Goal: Use online tool/utility: Utilize a website feature to perform a specific function

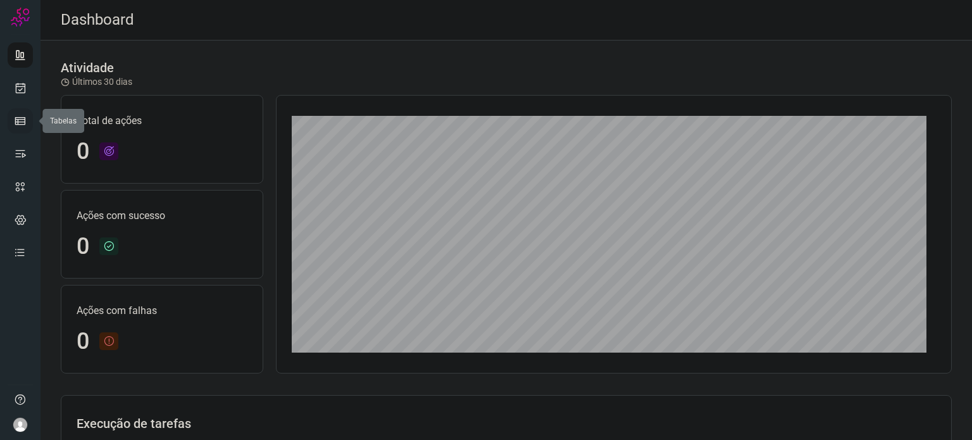
drag, startPoint x: 19, startPoint y: 118, endPoint x: 18, endPoint y: 108, distance: 9.5
click at [19, 118] on icon at bounding box center [20, 121] width 13 height 13
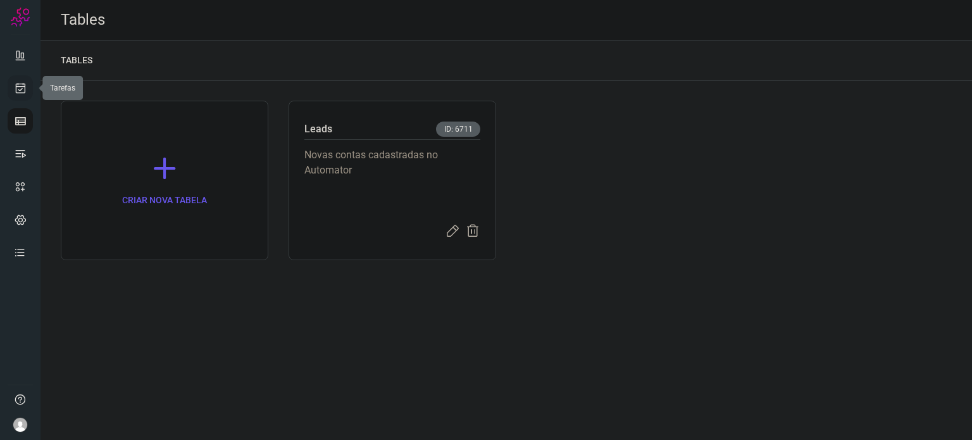
click at [18, 84] on icon at bounding box center [20, 88] width 13 height 13
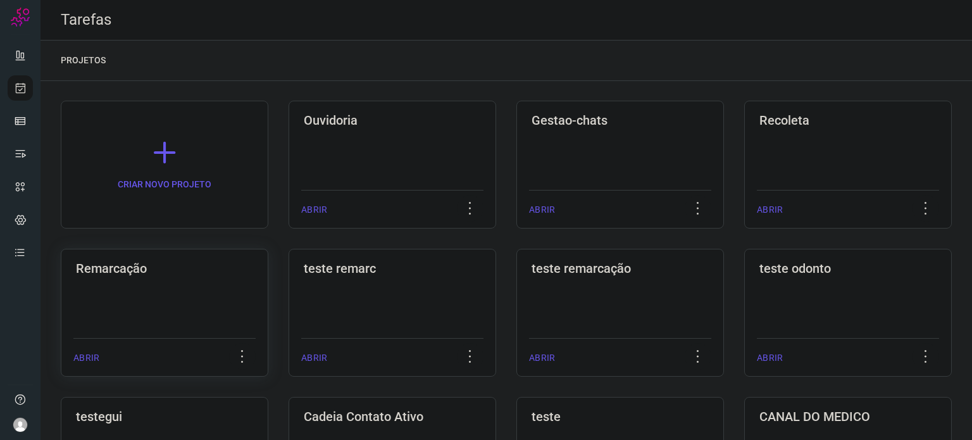
click at [201, 328] on div "Remarcação ABRIR" at bounding box center [165, 313] width 208 height 128
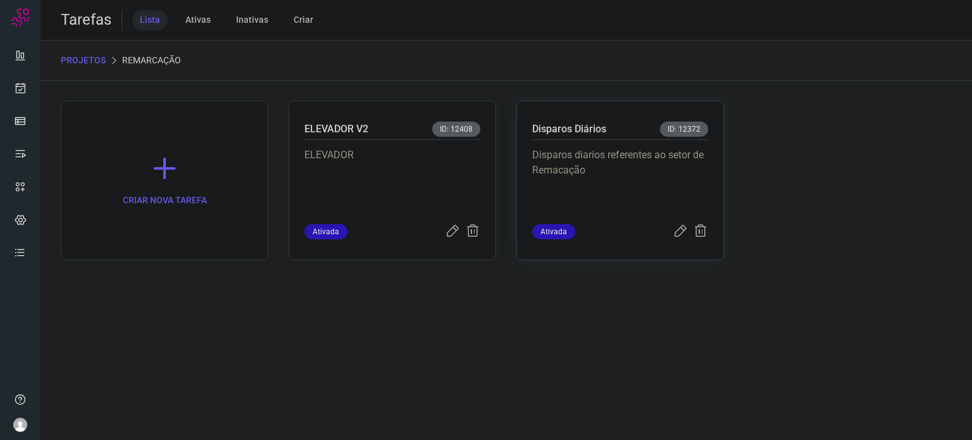
click at [557, 200] on p "Disparos diarios referentes ao setor de Remacação" at bounding box center [620, 178] width 176 height 63
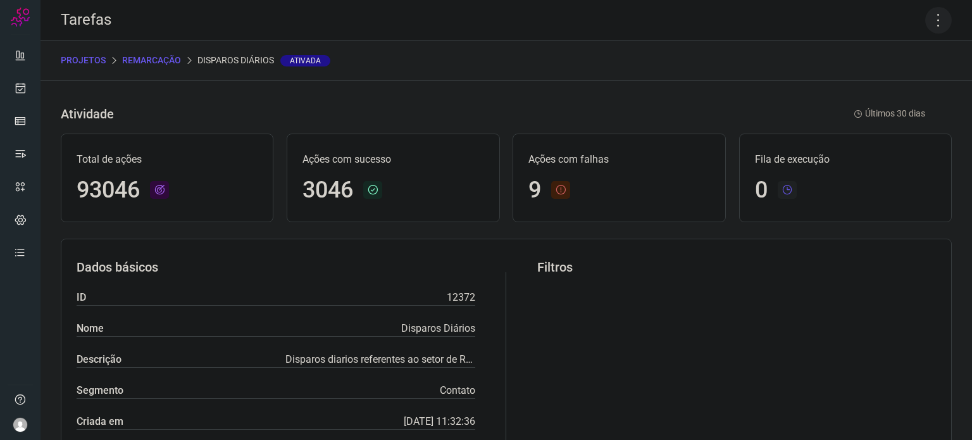
click at [934, 18] on icon at bounding box center [938, 20] width 27 height 27
click at [887, 77] on li "Executar" at bounding box center [883, 83] width 115 height 20
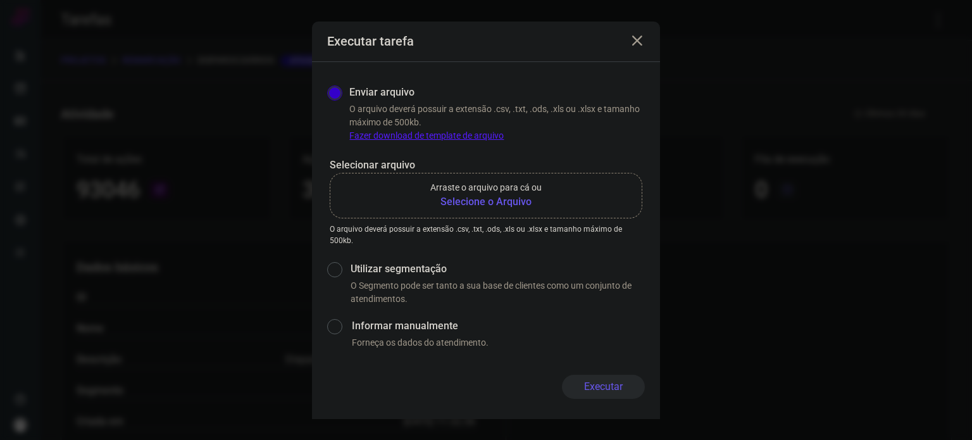
click at [513, 201] on b "Selecione o Arquivo" at bounding box center [485, 201] width 111 height 15
click at [0, 0] on input "Arraste o arquivo para cá ou Selecione o Arquivo" at bounding box center [0, 0] width 0 height 0
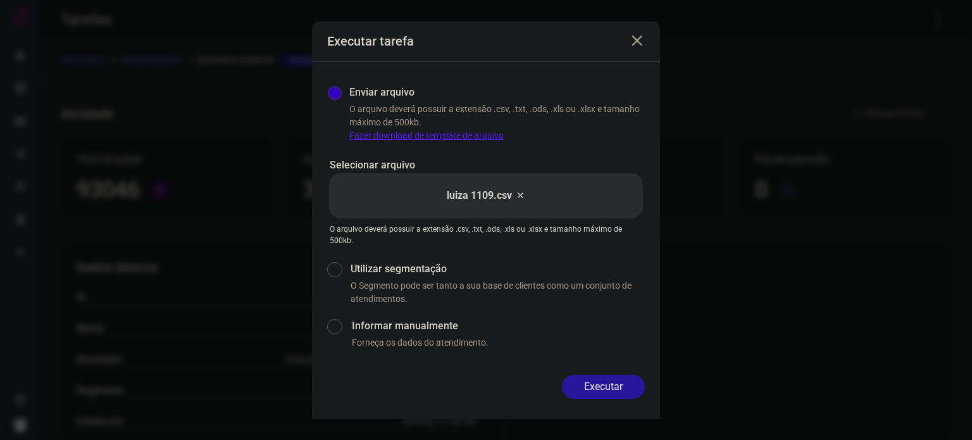
click at [612, 387] on button "Executar" at bounding box center [603, 387] width 83 height 24
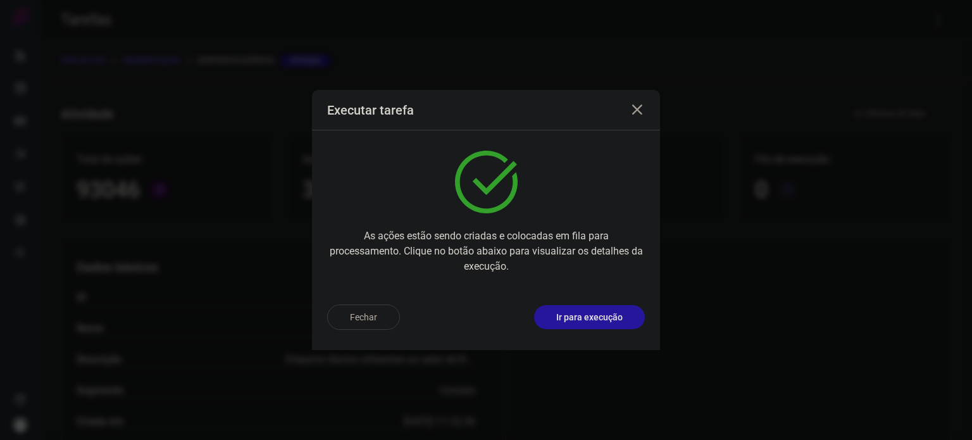
click at [593, 320] on p "Ir para execução" at bounding box center [589, 317] width 66 height 13
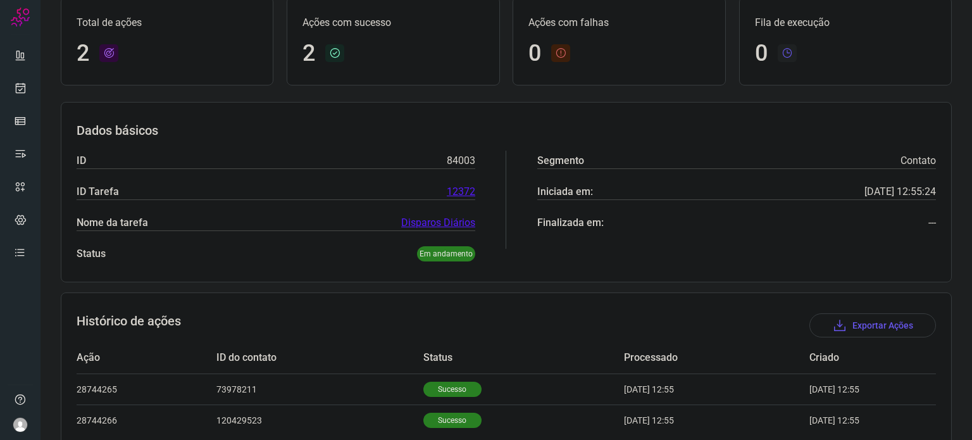
scroll to position [143, 0]
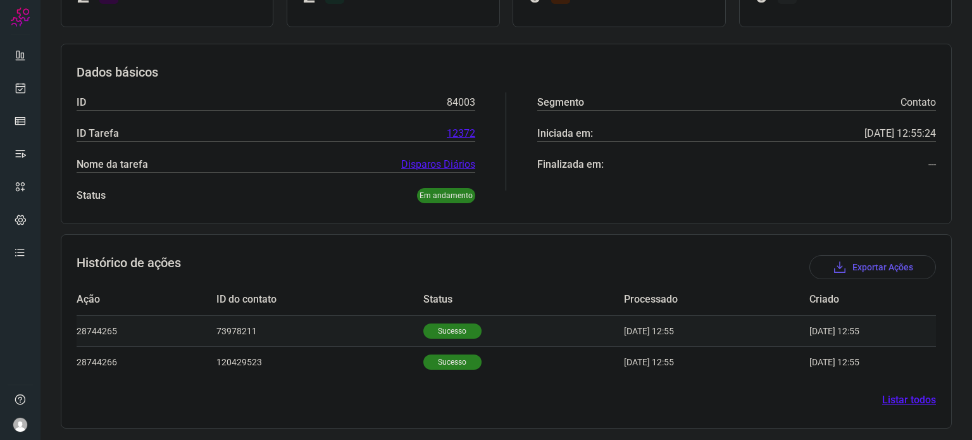
click at [450, 323] on p "Sucesso" at bounding box center [452, 330] width 58 height 15
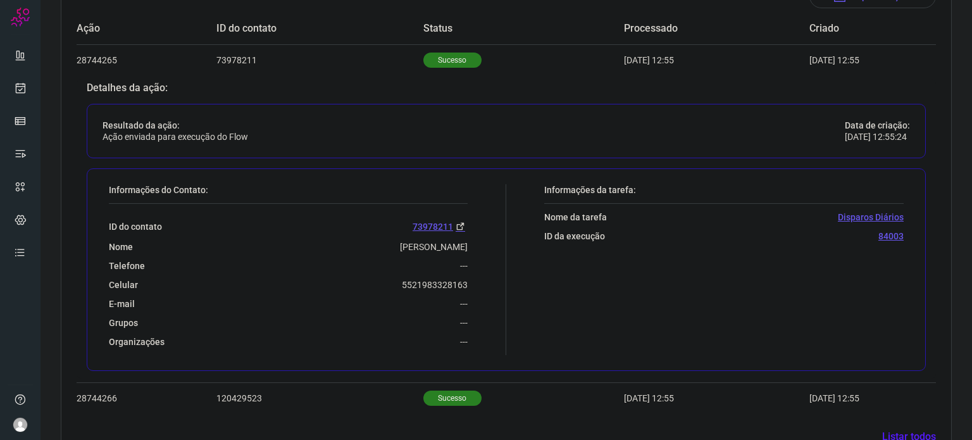
scroll to position [450, 0]
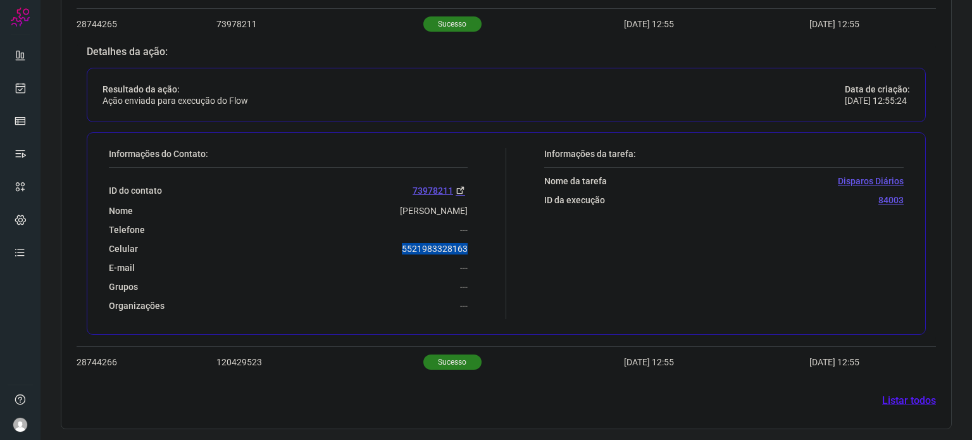
drag, startPoint x: 392, startPoint y: 242, endPoint x: 471, endPoint y: 245, distance: 79.2
click at [471, 245] on div "Informações do Contato: ID do contato [PHONE_NUMBER] Nome [PERSON_NAME] Telefon…" at bounding box center [304, 233] width 404 height 171
copy p "5521983328163"
